Goal: Task Accomplishment & Management: Manage account settings

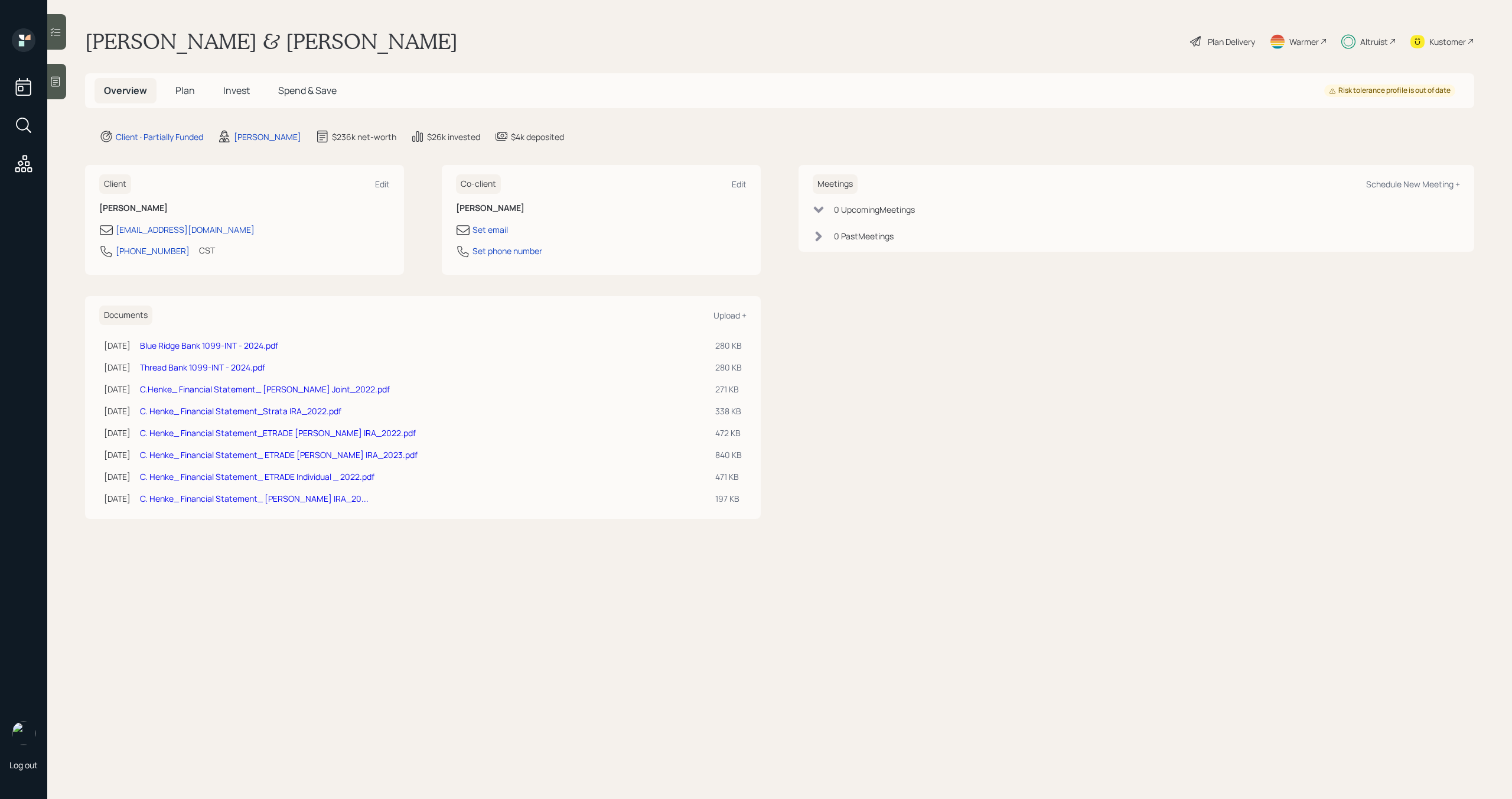
click at [240, 96] on span "Invest" at bounding box center [236, 91] width 26 height 13
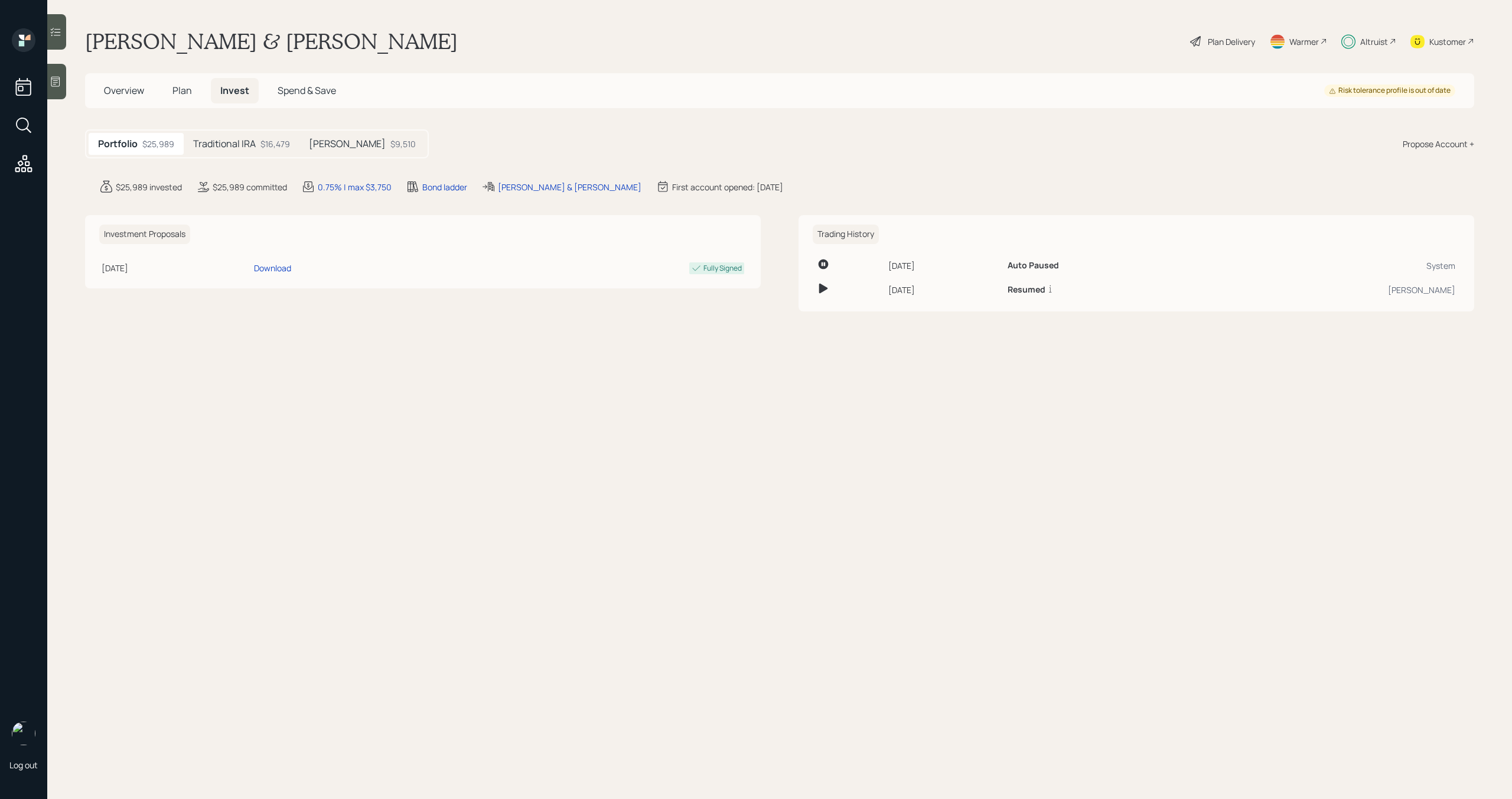
click at [267, 148] on div "$16,479" at bounding box center [275, 144] width 29 height 12
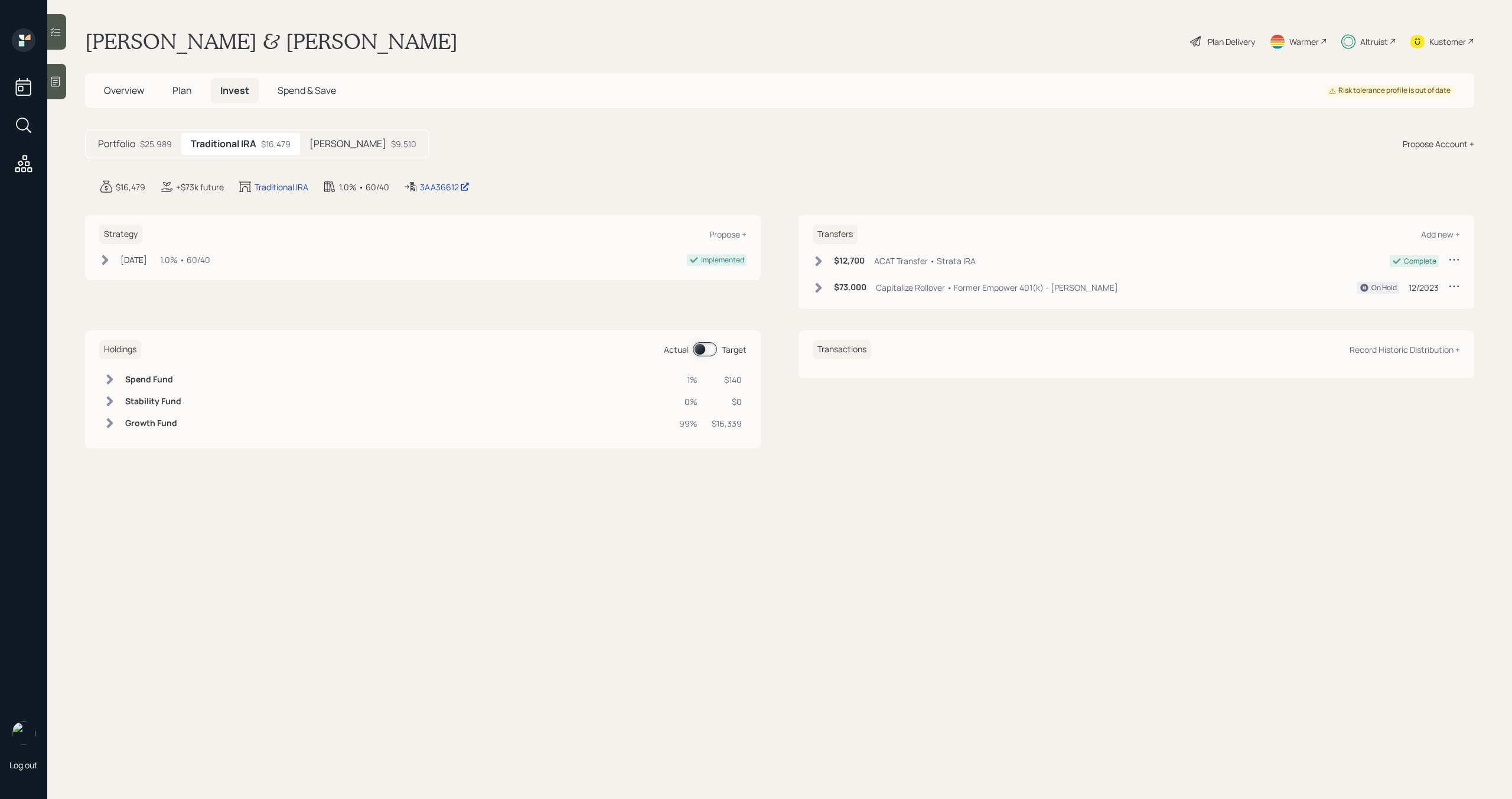
click at [714, 348] on span at bounding box center [705, 349] width 25 height 14
click at [712, 349] on span at bounding box center [705, 349] width 25 height 14
click at [1370, 43] on div "Altruist" at bounding box center [1374, 42] width 27 height 12
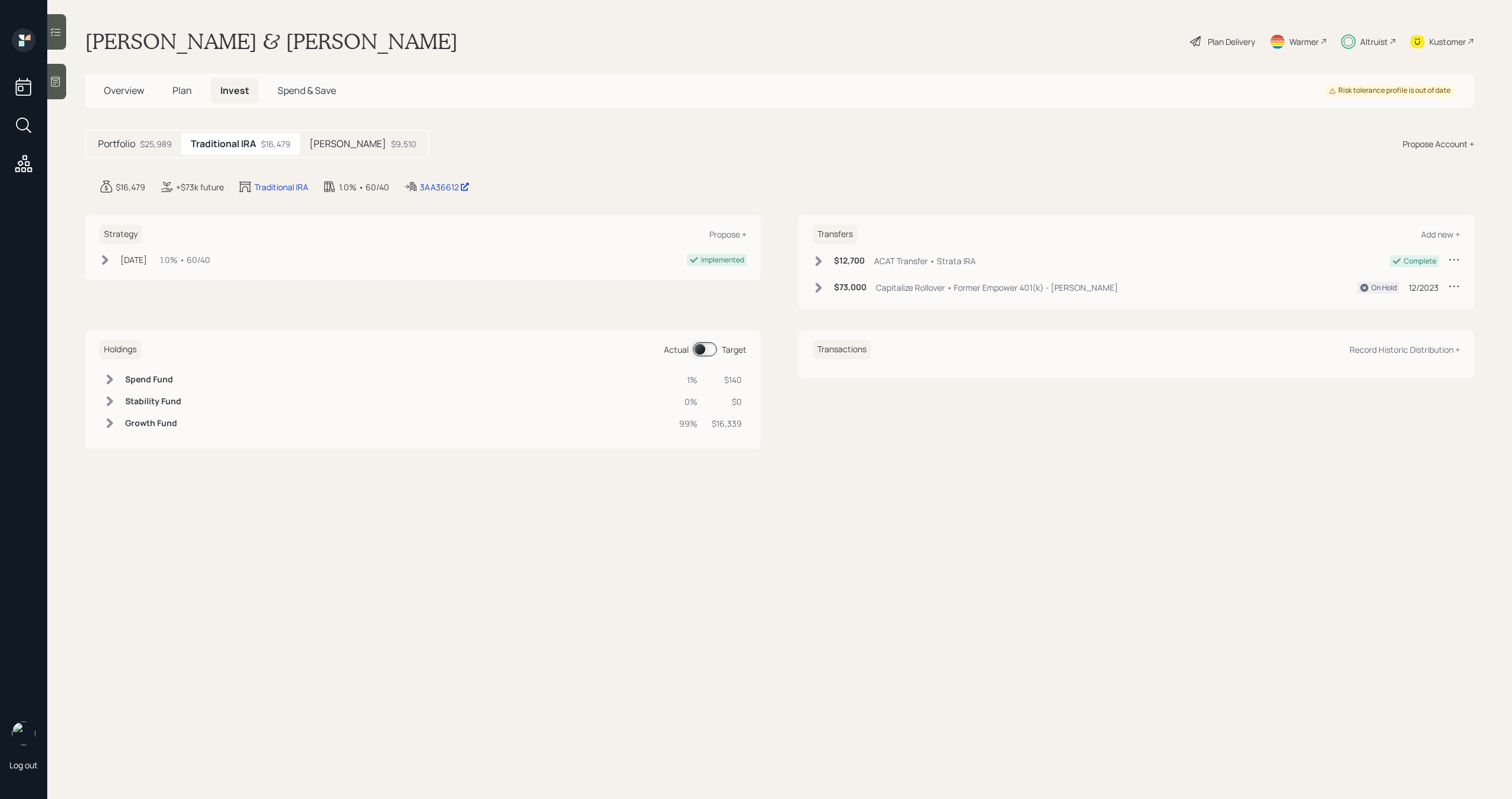
click at [182, 93] on span "Plan" at bounding box center [182, 91] width 20 height 13
